Goal: Task Accomplishment & Management: Manage account settings

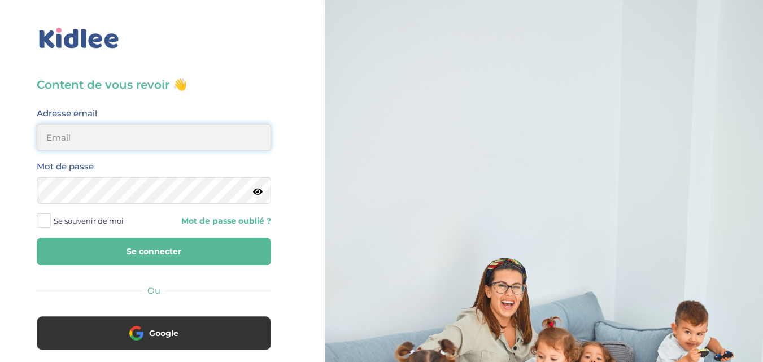
type input "salahnadia761@gmail.com"
click at [134, 247] on button "Se connecter" at bounding box center [154, 252] width 234 height 28
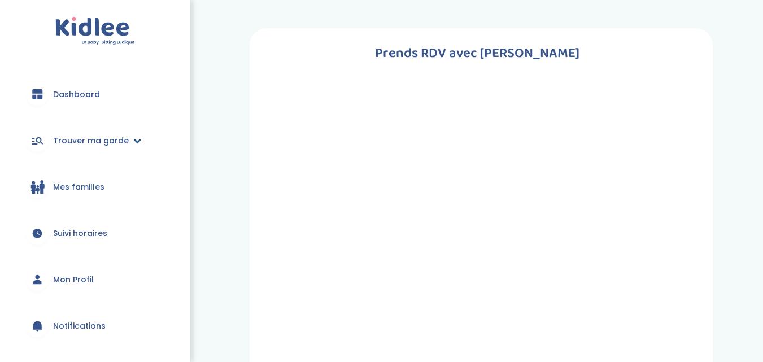
click at [134, 145] on link "Trouver ma garde" at bounding box center [95, 140] width 156 height 41
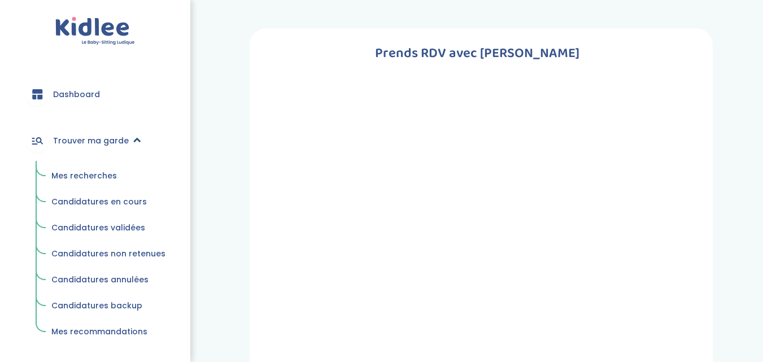
click at [134, 145] on link "Trouver ma garde" at bounding box center [95, 140] width 156 height 41
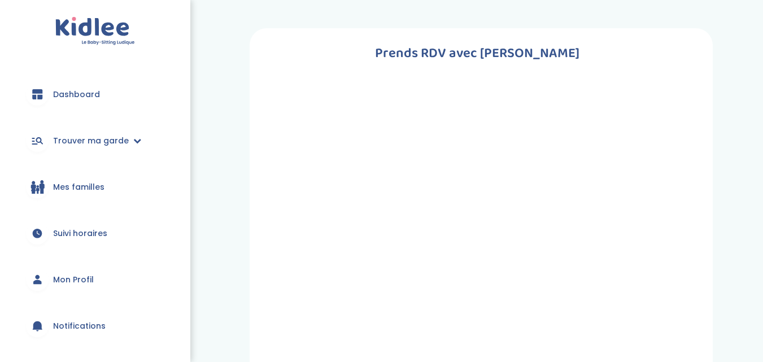
scroll to position [135, 0]
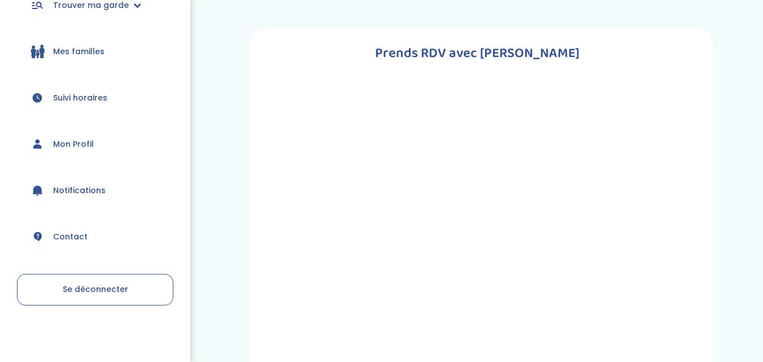
click at [133, 285] on link "Se déconnecter" at bounding box center [95, 290] width 156 height 32
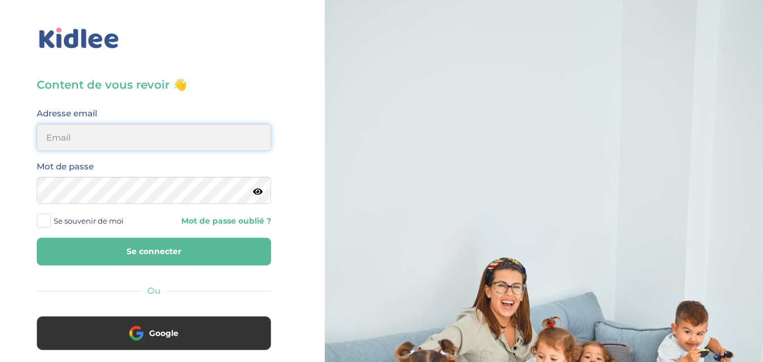
type input "[EMAIL_ADDRESS][DOMAIN_NAME]"
click at [137, 242] on button "Se connecter" at bounding box center [154, 252] width 234 height 28
